Goal: Task Accomplishment & Management: Manage account settings

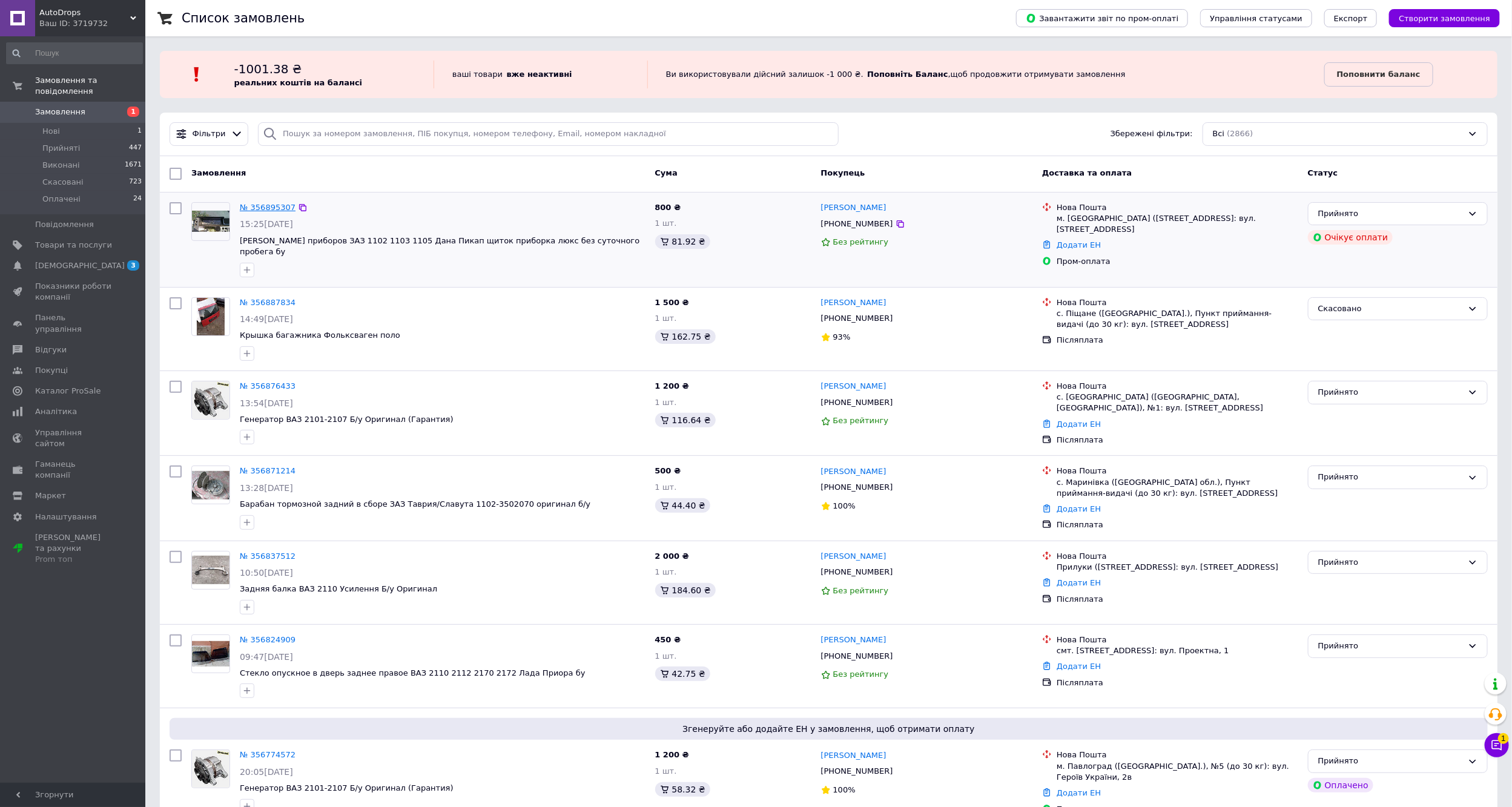
click at [276, 207] on link "№ 356895307" at bounding box center [267, 206] width 56 height 9
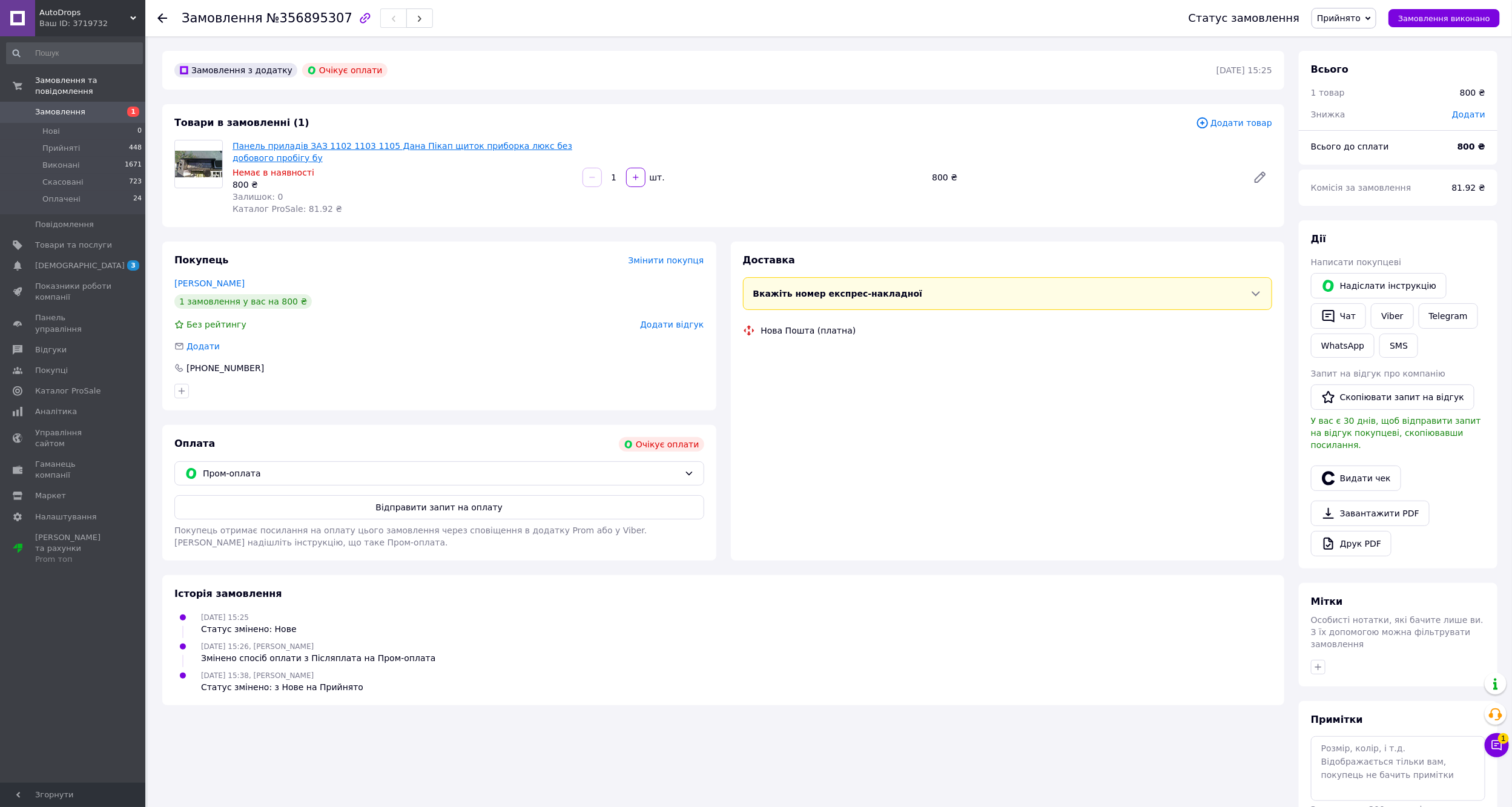
click at [274, 142] on link "Панель приладів ЗАЗ 1102 1103 1105 Дана Пікап щиток приборка люкс без добового …" at bounding box center [403, 152] width 340 height 22
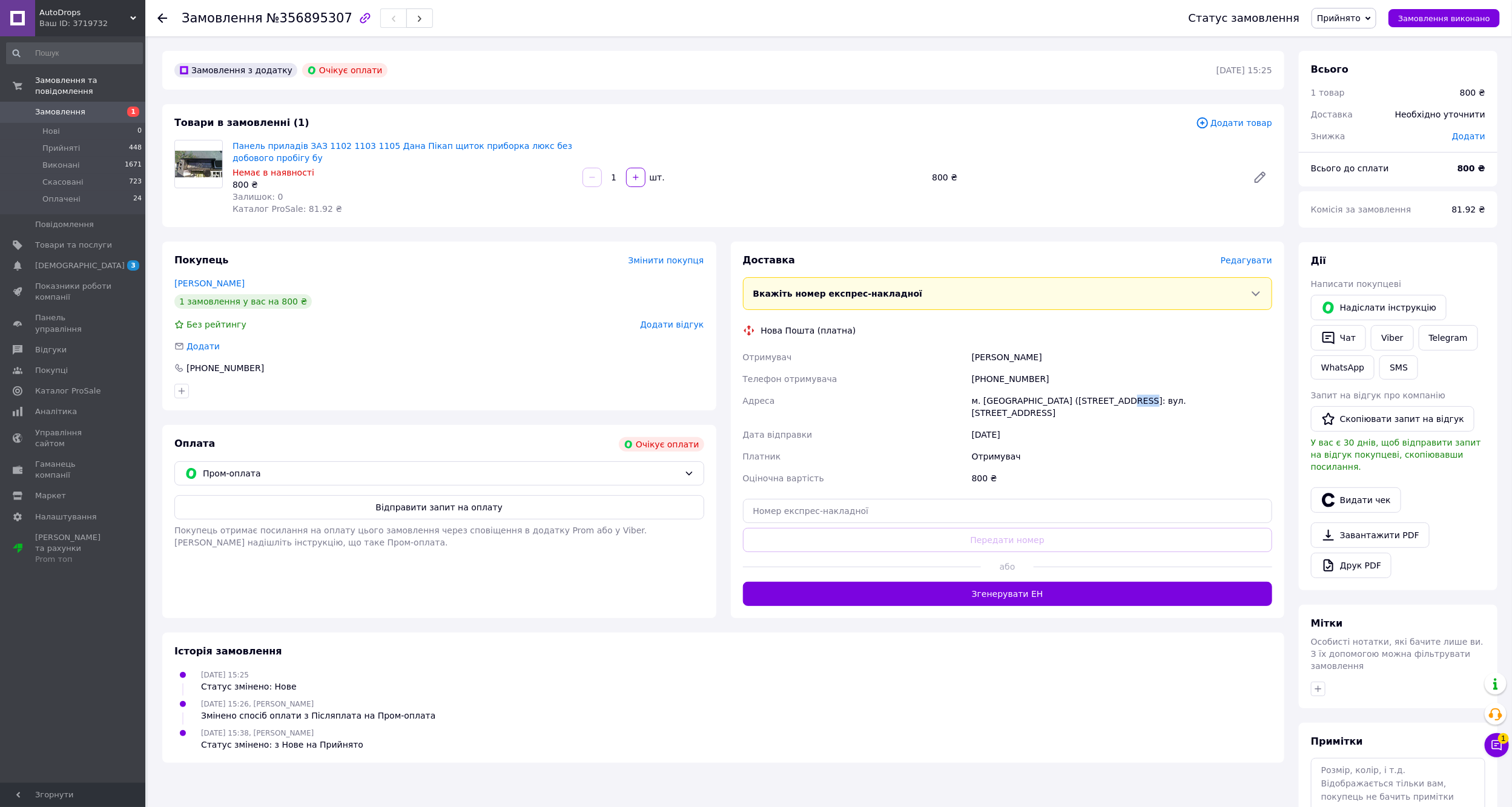
drag, startPoint x: 1101, startPoint y: 400, endPoint x: 1118, endPoint y: 400, distance: 17.0
click at [1118, 400] on div "м. [GEOGRAPHIC_DATA] ([STREET_ADDRESS]: вул. [STREET_ADDRESS]" at bounding box center [1122, 407] width 306 height 34
click at [1129, 471] on div "800 ₴" at bounding box center [1122, 479] width 306 height 22
click at [1127, 474] on div "800 ₴" at bounding box center [1122, 479] width 306 height 22
click at [66, 106] on span "Замовлення" at bounding box center [60, 111] width 50 height 11
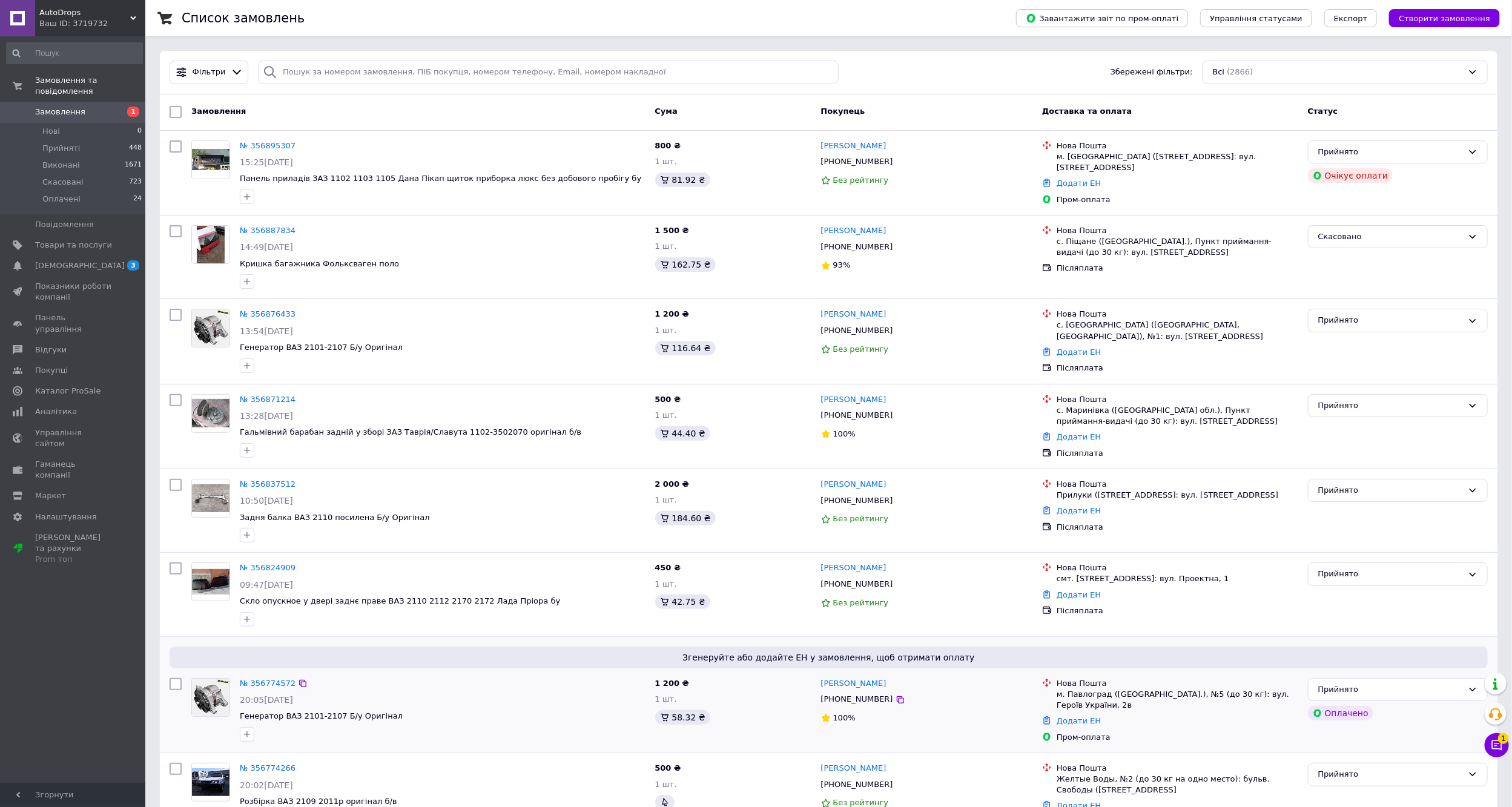
click at [265, 676] on div "№ 356774572 20:05[DATE] Генератор ВАЗ 2101-2107 Б/у Оригінал" at bounding box center [442, 710] width 416 height 74
click at [263, 688] on link "№ 356774572" at bounding box center [267, 683] width 56 height 9
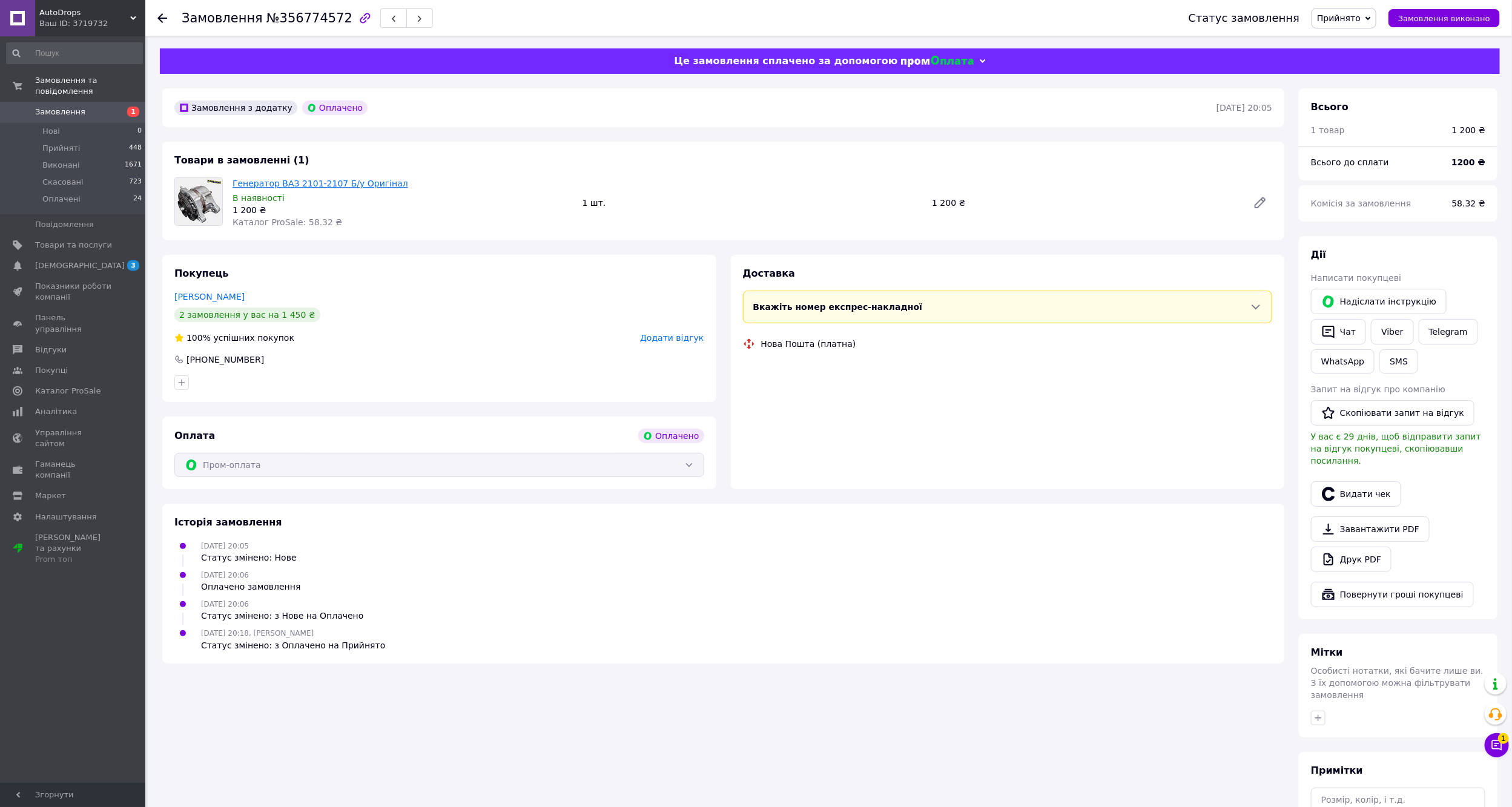
click at [269, 184] on link "Генератор ВАЗ 2101-2107 Б/у Оригінал" at bounding box center [320, 184] width 176 height 10
